Goal: Task Accomplishment & Management: Manage account settings

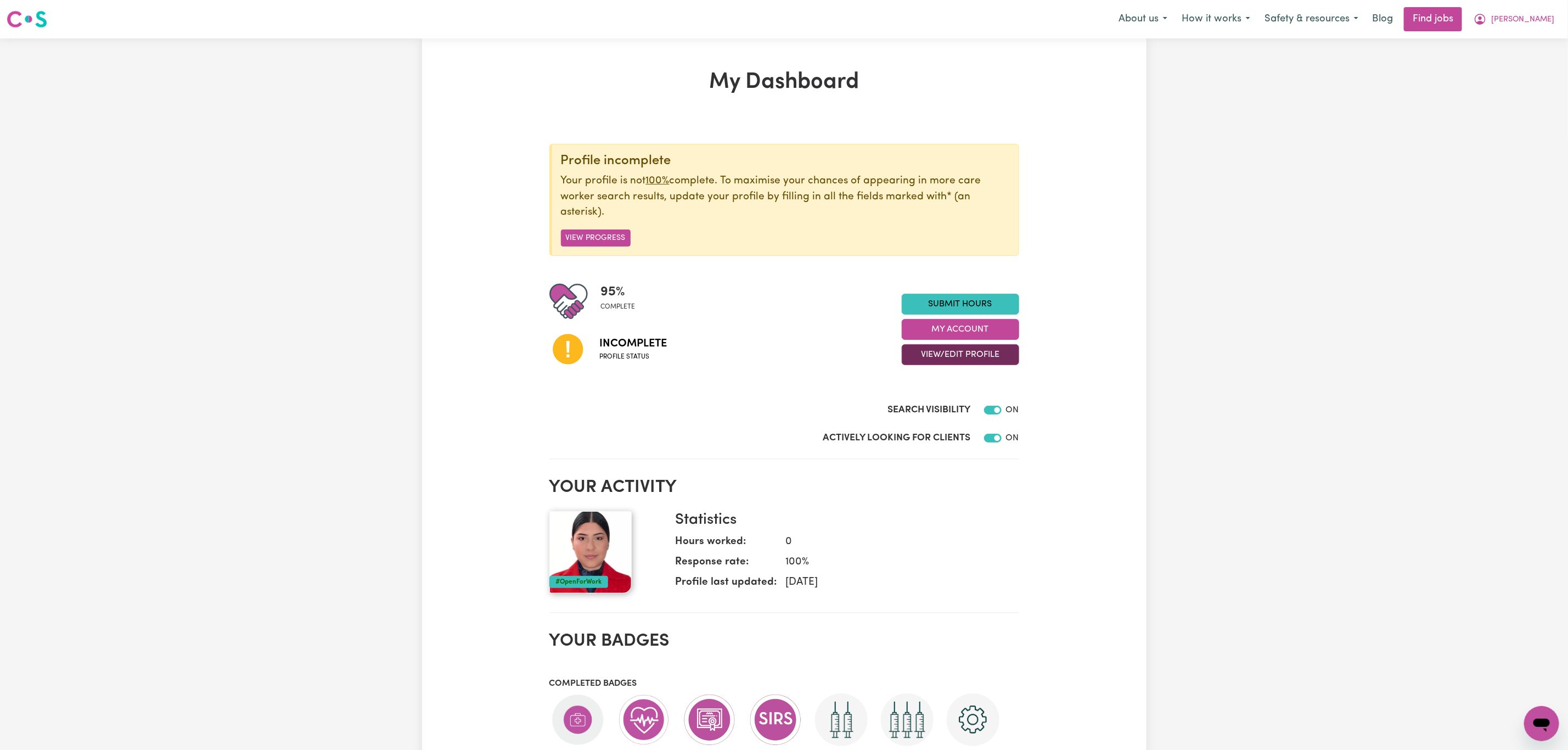
click at [925, 353] on button "View/Edit Profile" at bounding box center [960, 355] width 117 height 21
click at [967, 398] on link "Edit Profile" at bounding box center [953, 404] width 102 height 22
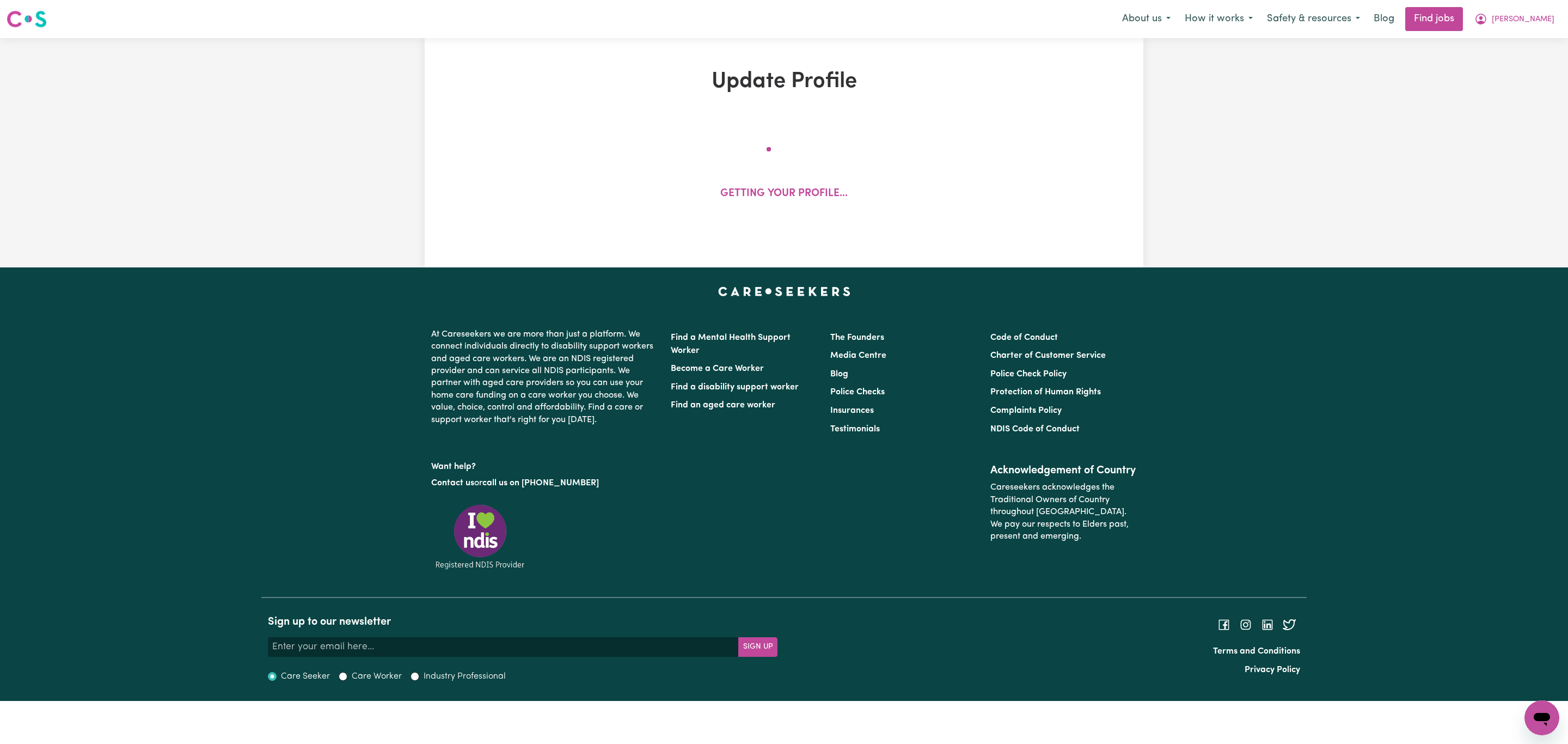
select select "[DEMOGRAPHIC_DATA]"
select select "Student Visa"
select select "Studying a healthcare related degree or qualification"
select select "43"
select select "60"
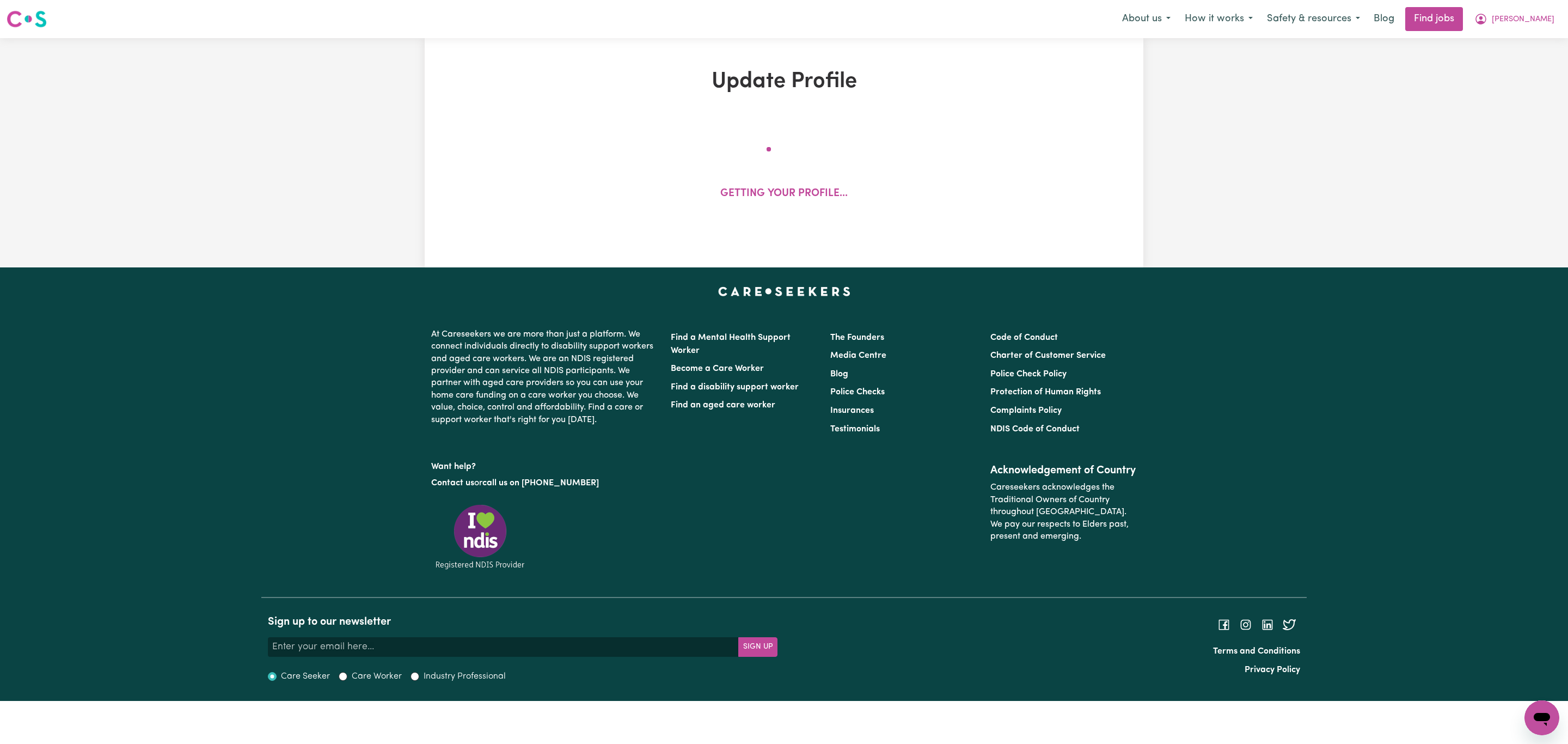
select select "77"
select select "94"
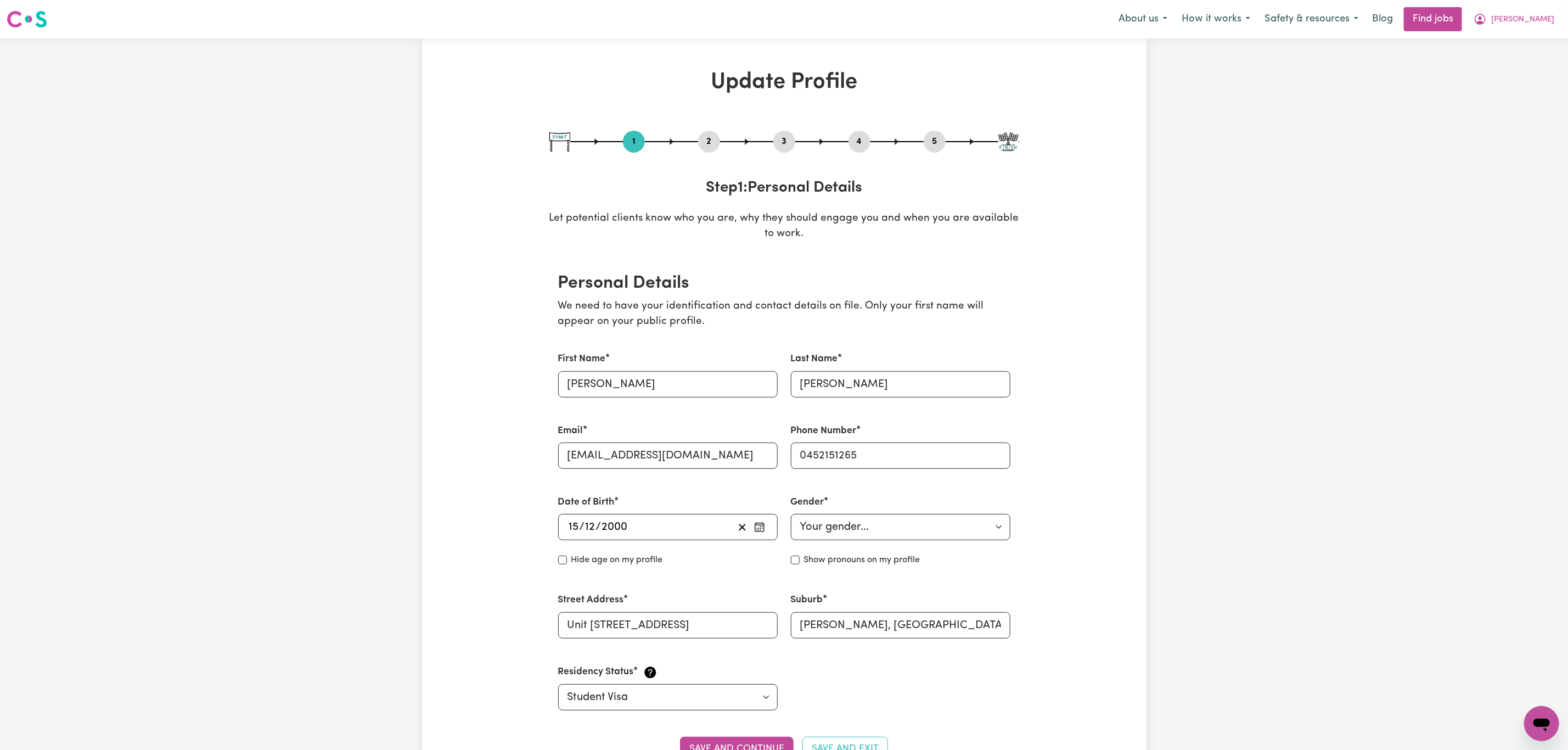
click at [776, 143] on button "3" at bounding box center [784, 141] width 22 height 14
select select "2025"
select select "2023"
select select "Certificate III (Individual Support)"
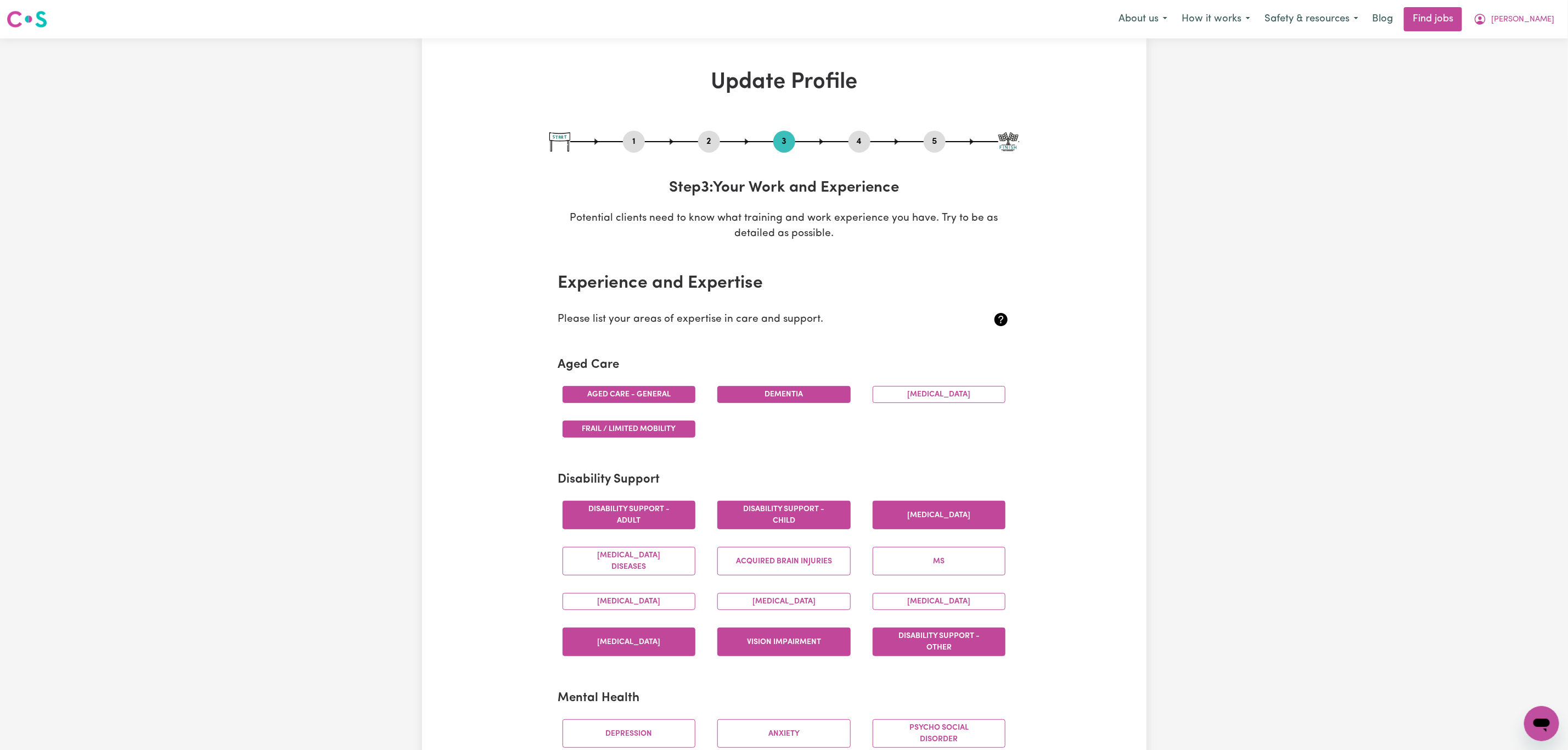
click at [707, 142] on button "2" at bounding box center [709, 141] width 22 height 14
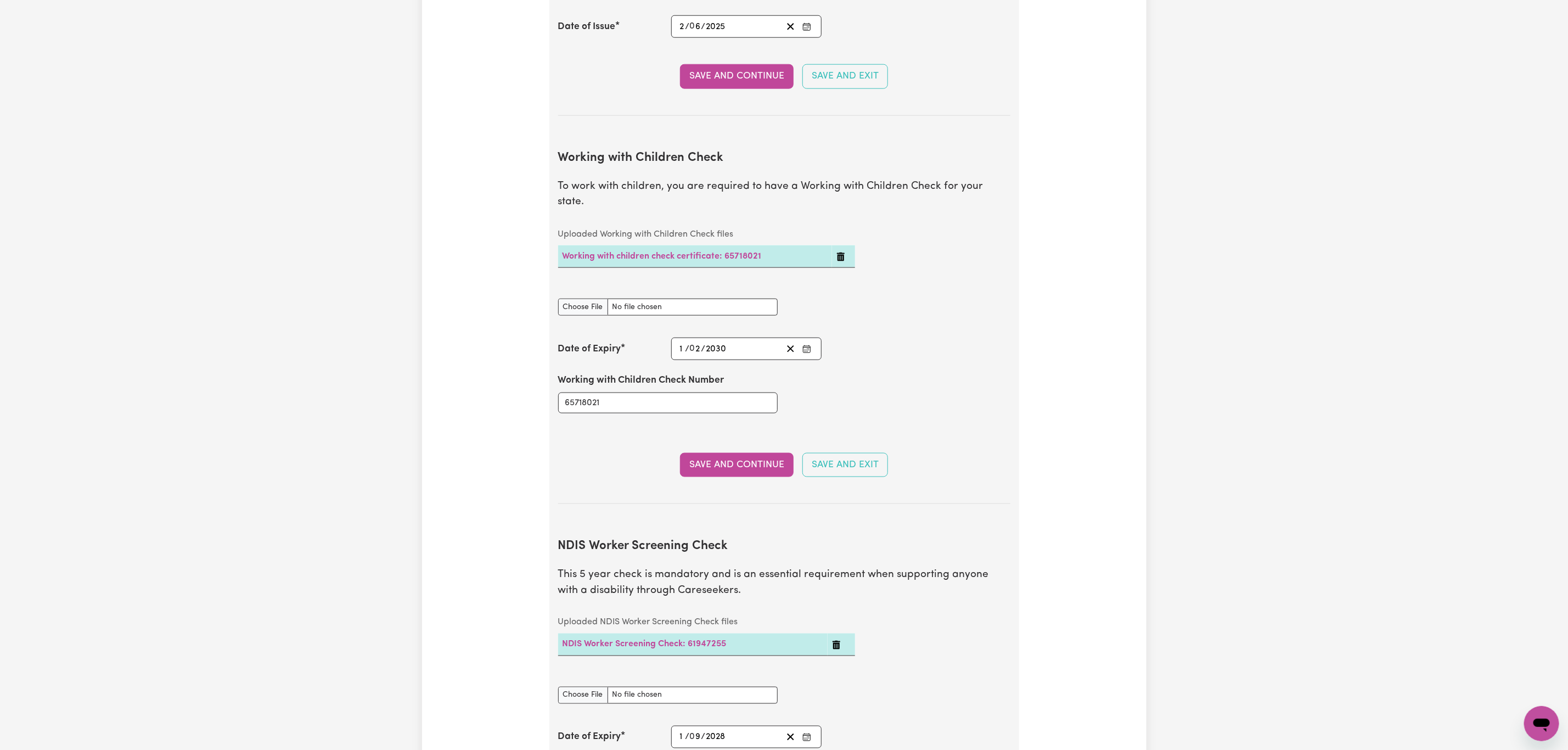
scroll to position [988, 0]
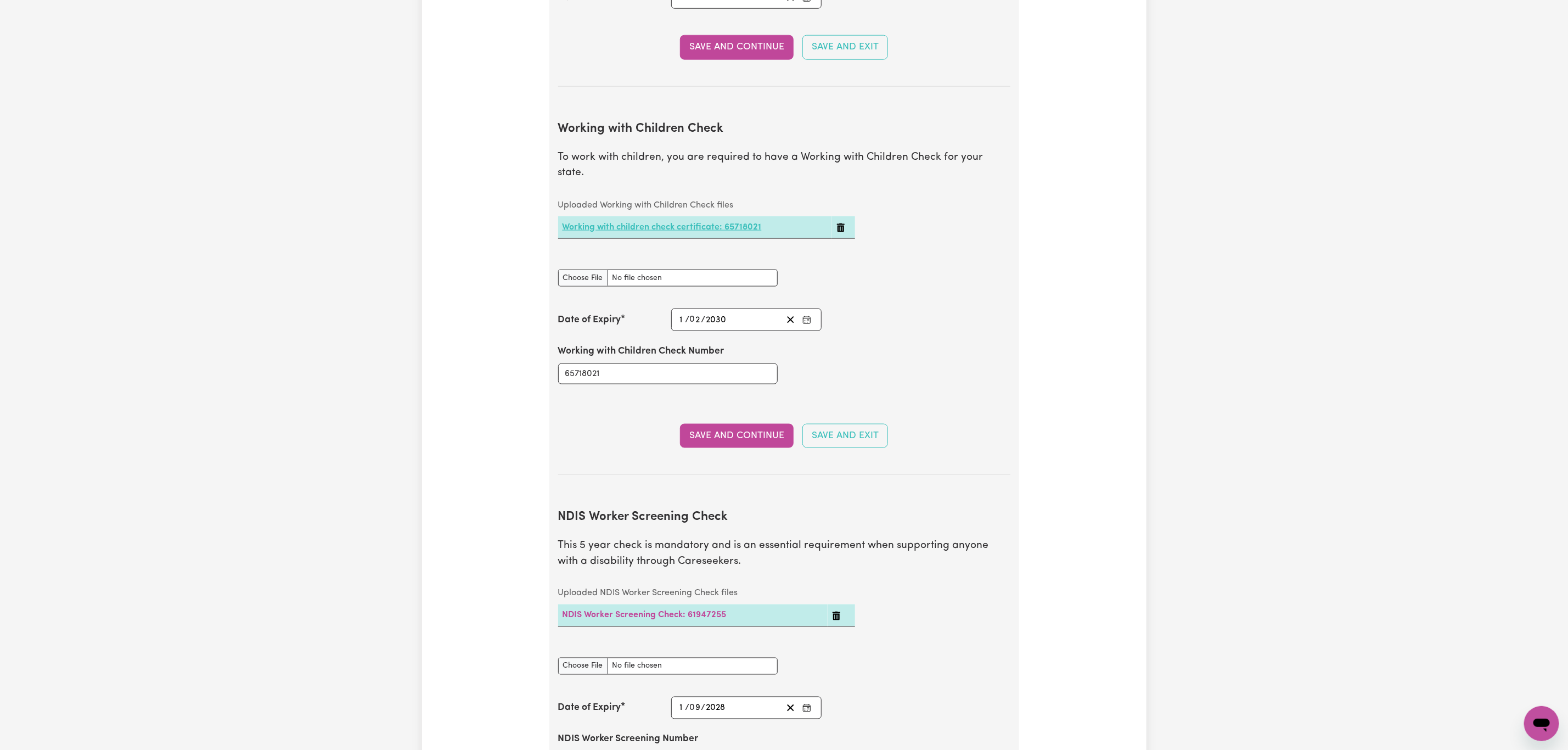
click at [684, 223] on link "Working with children check certificate: 65718021" at bounding box center [662, 227] width 199 height 9
drag, startPoint x: 631, startPoint y: 371, endPoint x: 527, endPoint y: 371, distance: 104.0
click at [527, 371] on div "Update Profile 1 2 3 4 5 Step 2 : Referees and Safety Checks To have an active …" at bounding box center [784, 265] width 725 height 2368
click at [713, 438] on button "Save and Continue" at bounding box center [736, 436] width 114 height 24
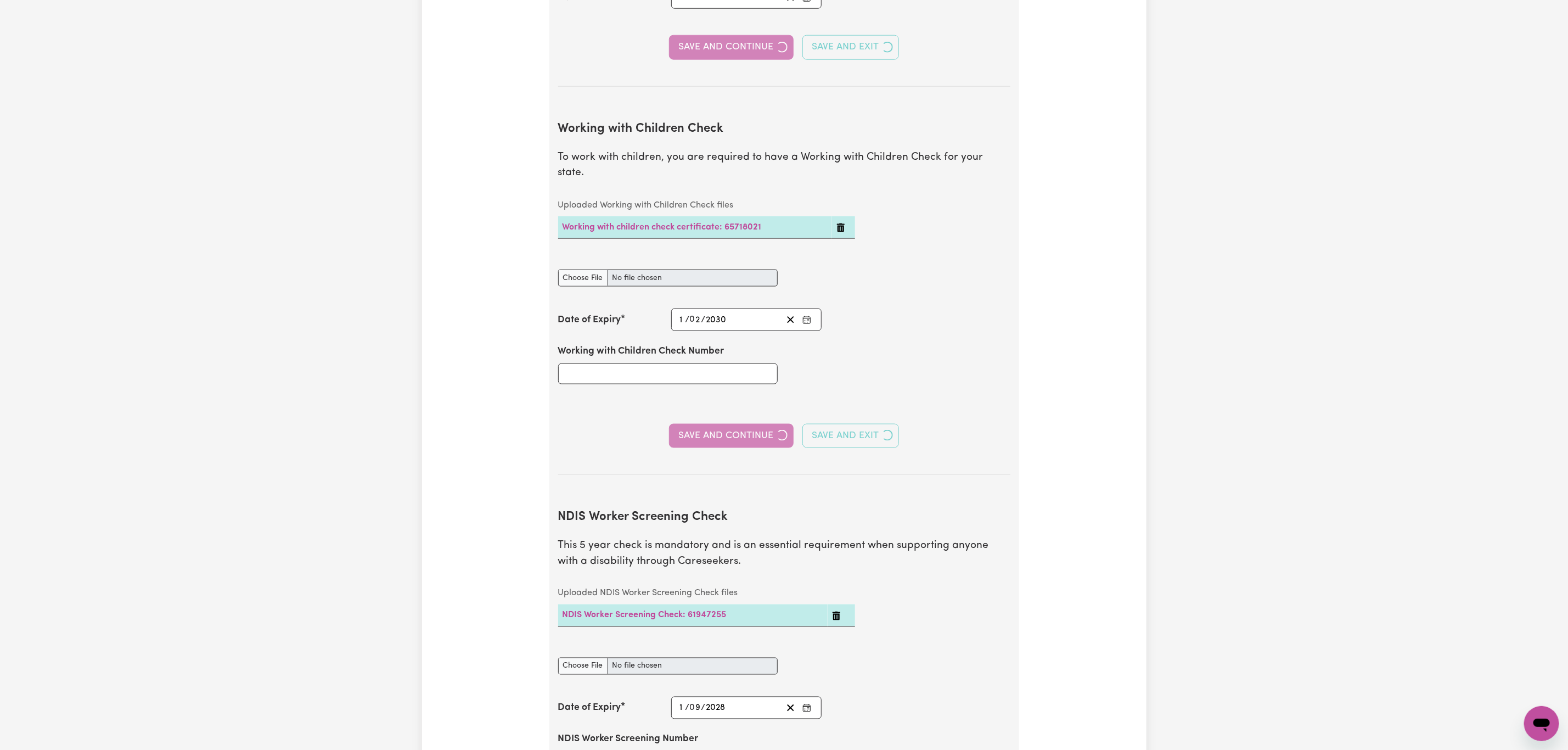
type input "65718021"
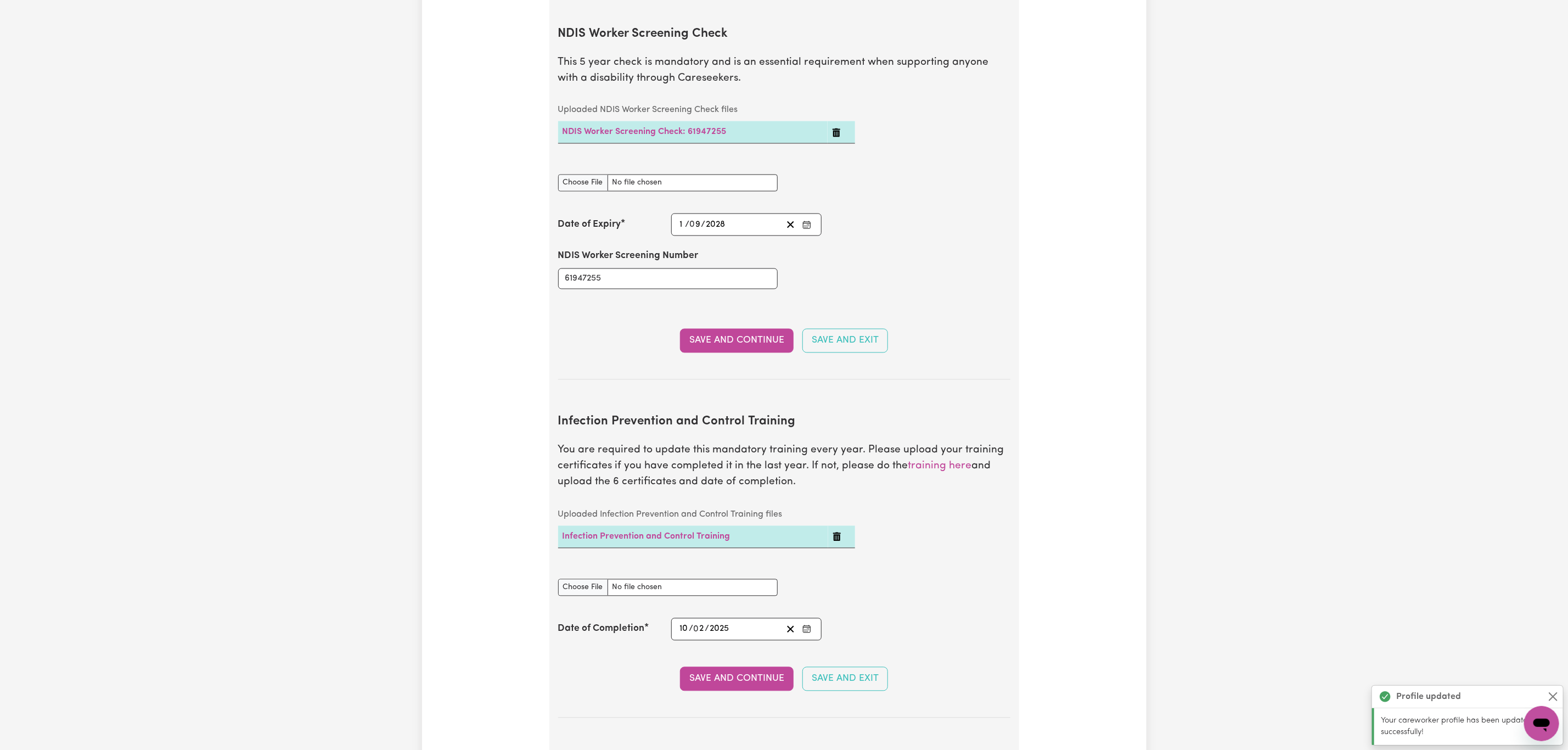
scroll to position [1474, 0]
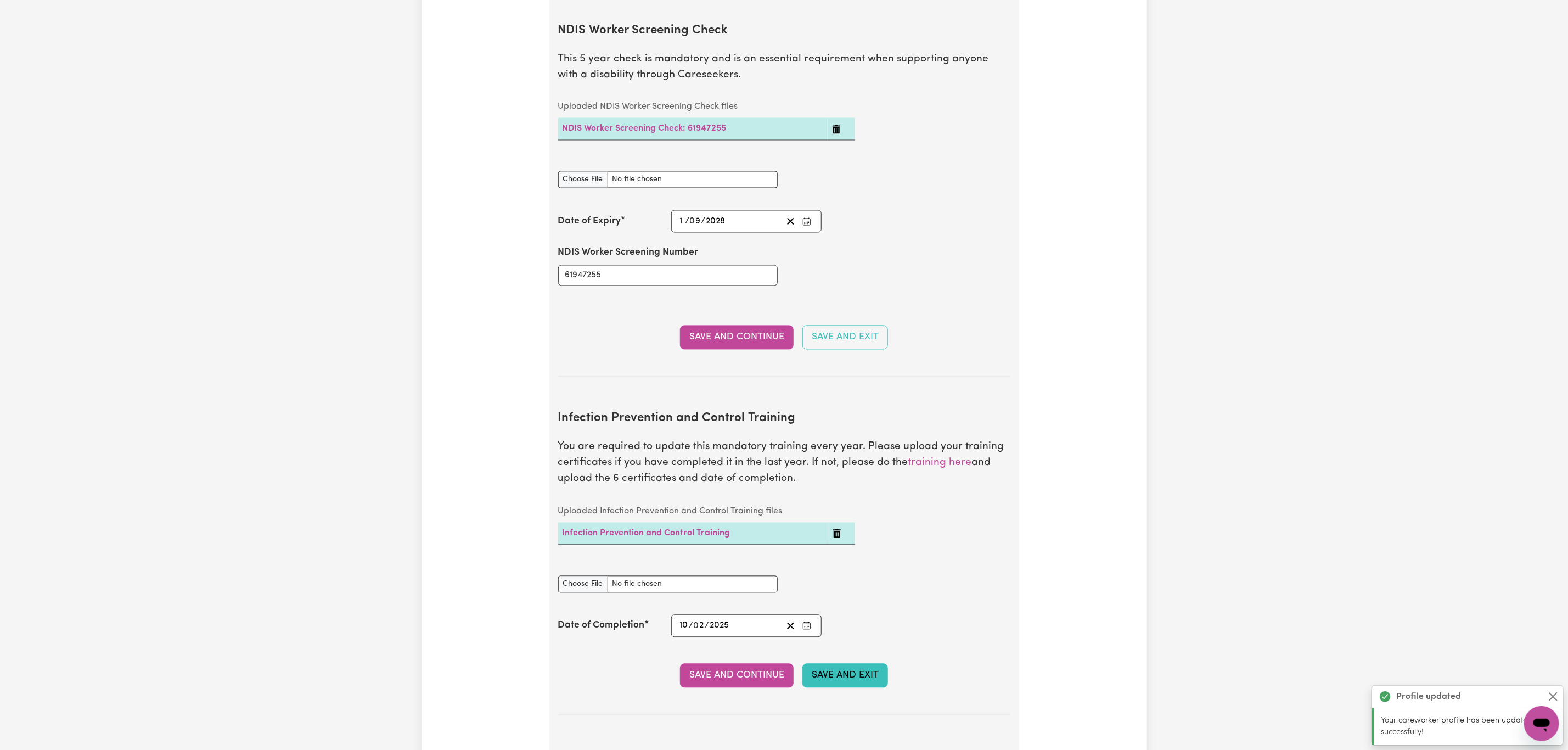
click at [833, 680] on button "Save and Exit" at bounding box center [846, 675] width 86 height 24
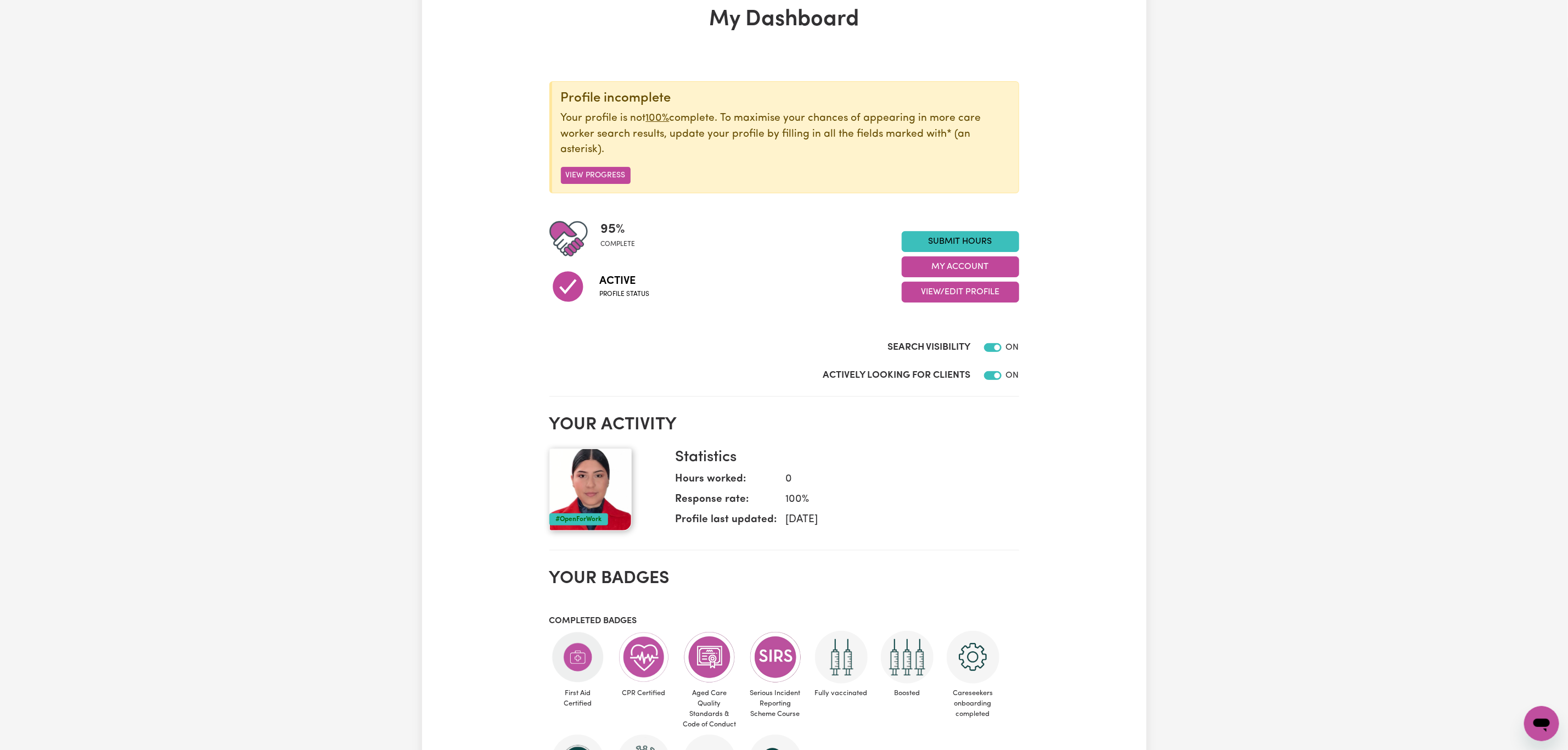
scroll to position [31, 0]
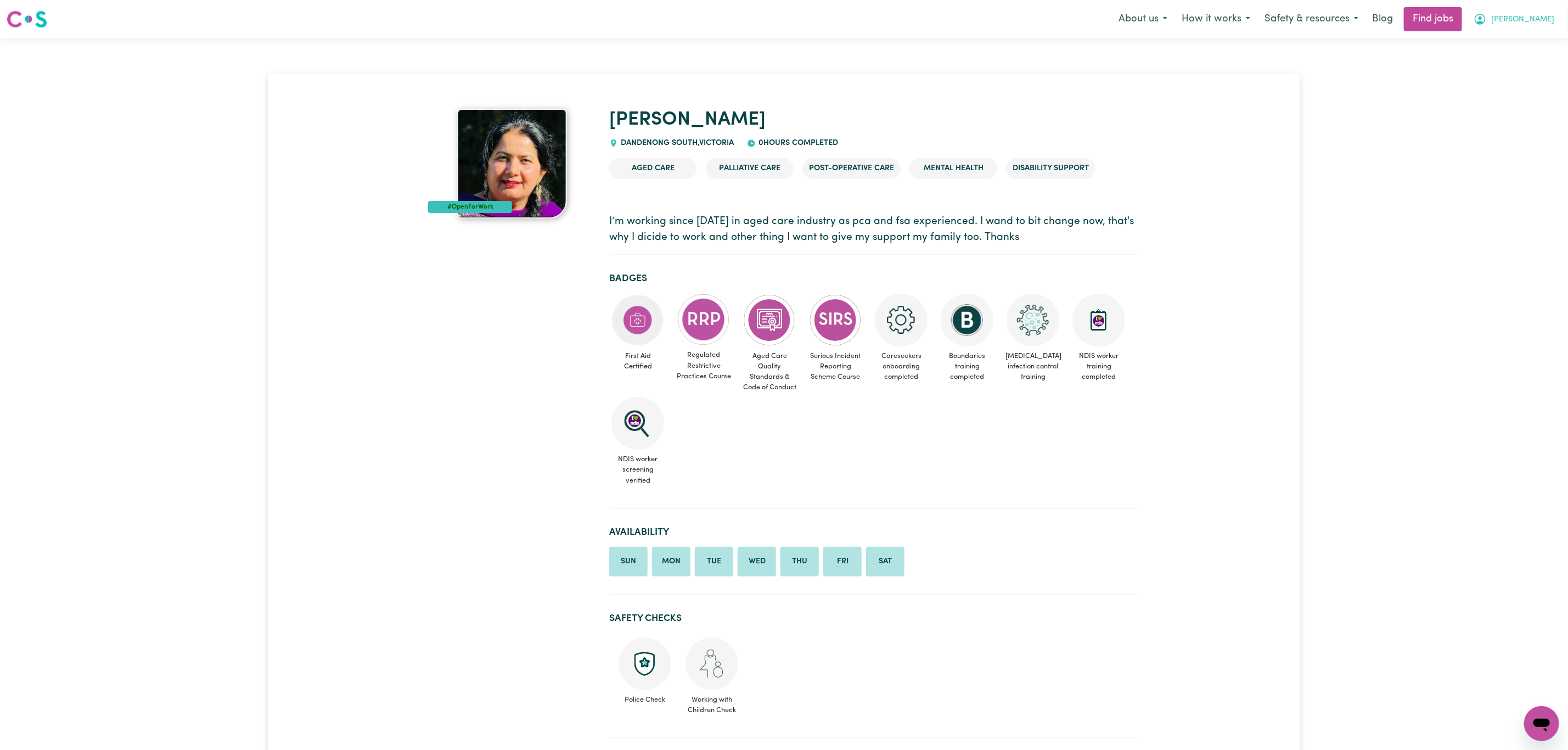
click at [1531, 12] on button "[PERSON_NAME]" at bounding box center [1514, 20] width 95 height 23
click at [1520, 84] on link "Logout" at bounding box center [1517, 84] width 87 height 21
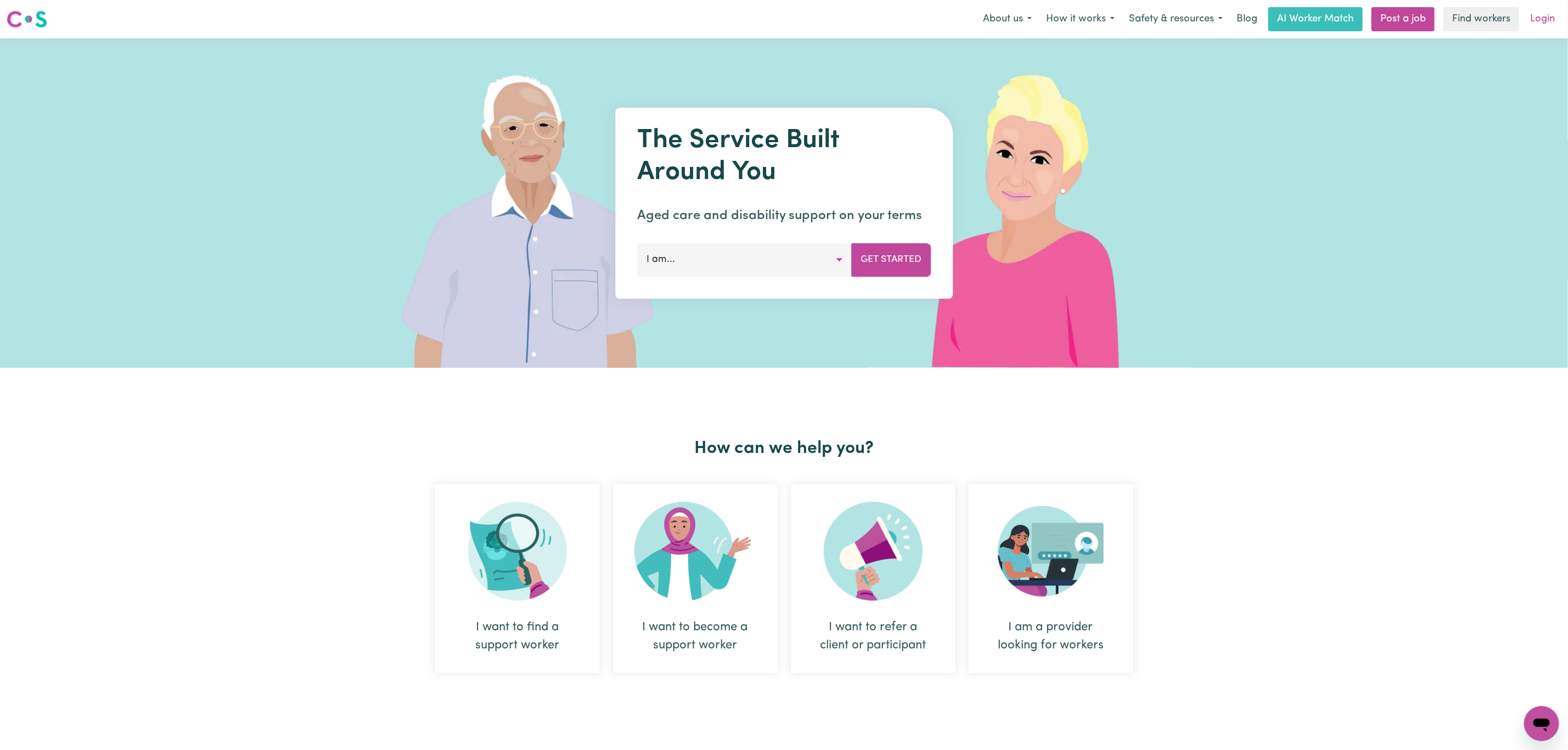
click at [1555, 10] on link "Login" at bounding box center [1543, 19] width 38 height 24
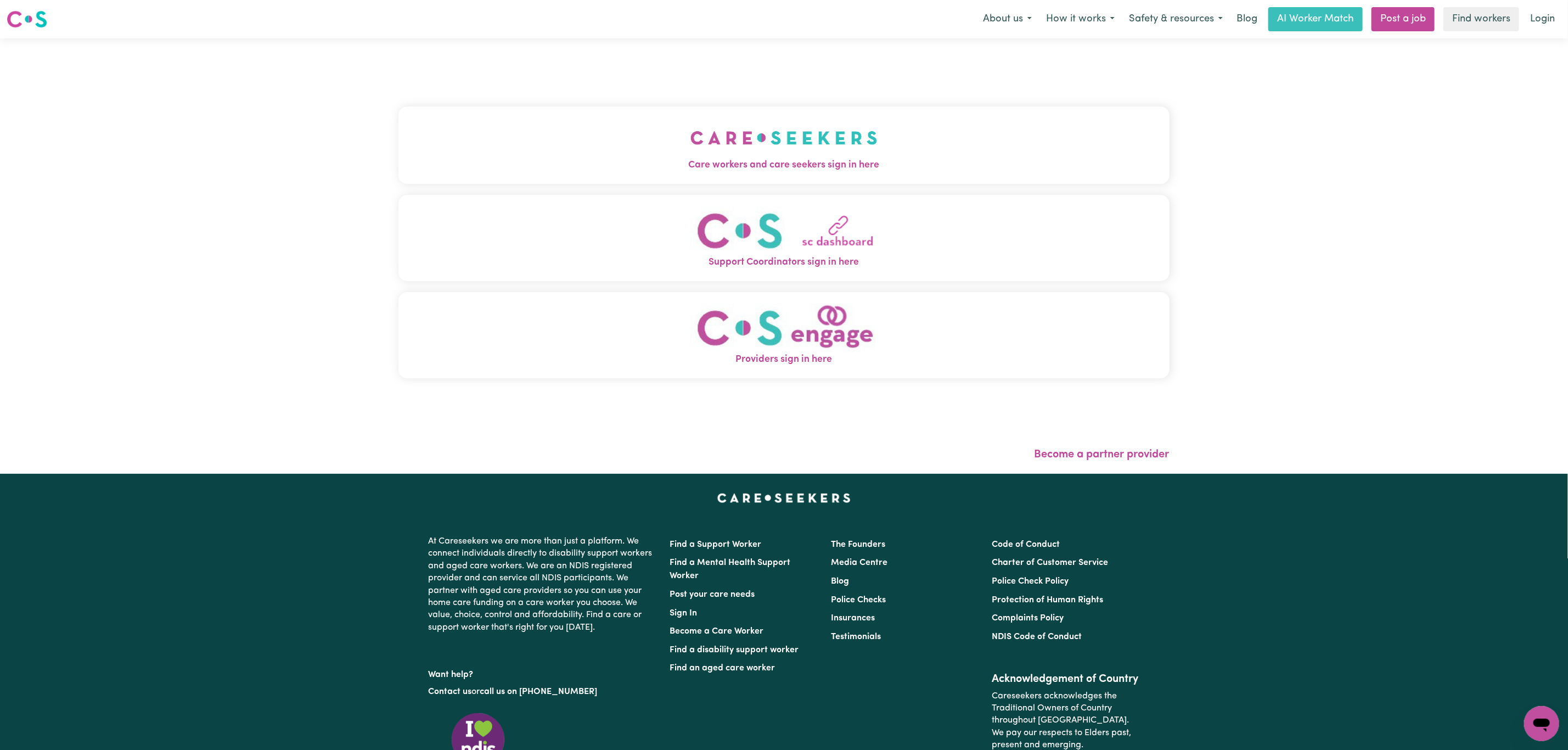
click at [590, 145] on button "Care workers and care seekers sign in here" at bounding box center [784, 145] width 771 height 77
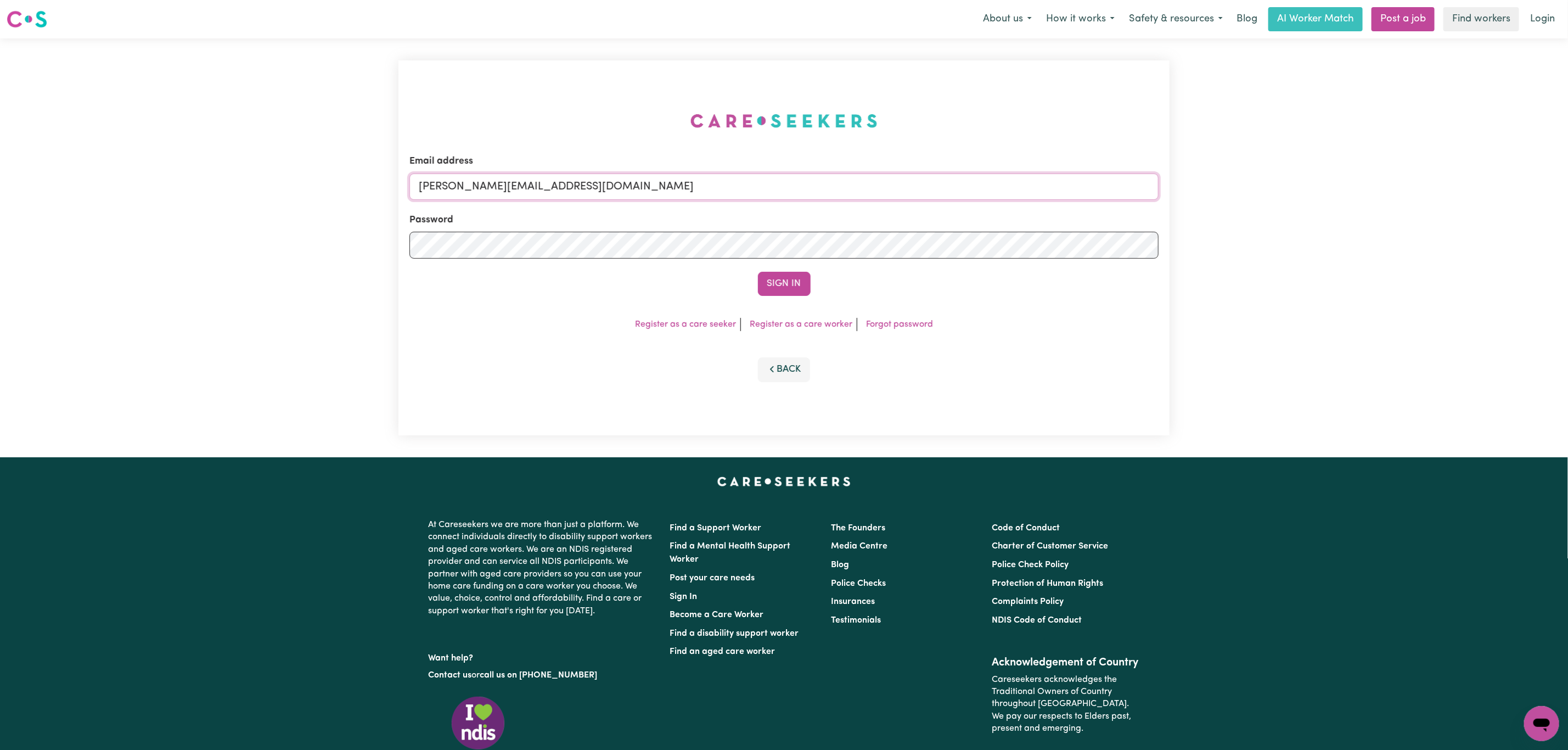
click at [545, 190] on input "mikayla+engage@careseekers.com.au" at bounding box center [784, 187] width 749 height 26
drag, startPoint x: 481, startPoint y: 188, endPoint x: 816, endPoint y: 166, distance: 335.7
click at [816, 166] on div "Email address superuser~mikayla@careseekers.com.au" at bounding box center [784, 176] width 749 height 45
type input "superuser~babby.randhawa@yahoo.com"
click at [758, 272] on button "Sign In" at bounding box center [784, 284] width 53 height 24
